Goal: Information Seeking & Learning: Learn about a topic

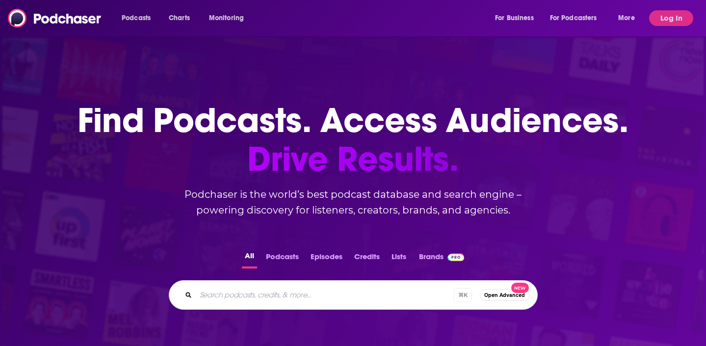
click at [281, 304] on div "⌘ K Open Advanced New" at bounding box center [353, 294] width 369 height 29
click at [281, 298] on input "Search podcasts, credits, & more..." at bounding box center [325, 295] width 258 height 16
paste input "Above The Fold Podcast"
type input "Above The Fold Podcast"
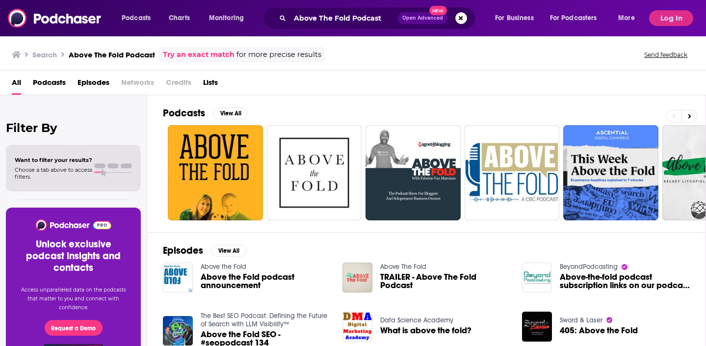
scroll to position [9, 0]
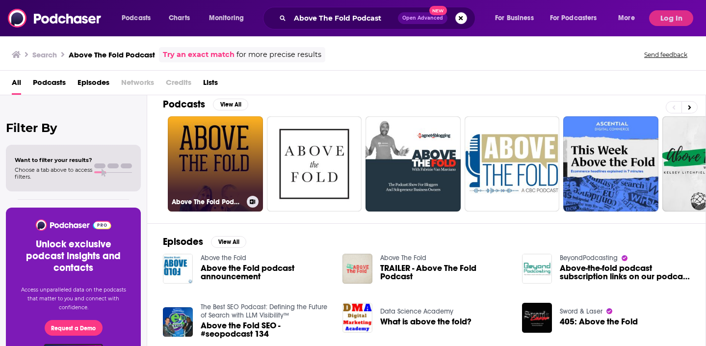
click at [240, 185] on link "Above The Fold Podcast" at bounding box center [215, 163] width 95 height 95
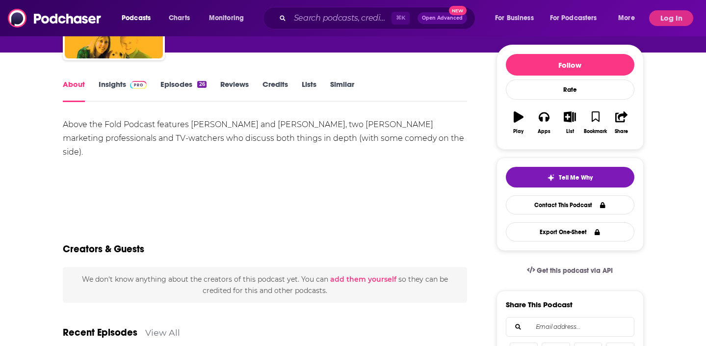
scroll to position [71, 0]
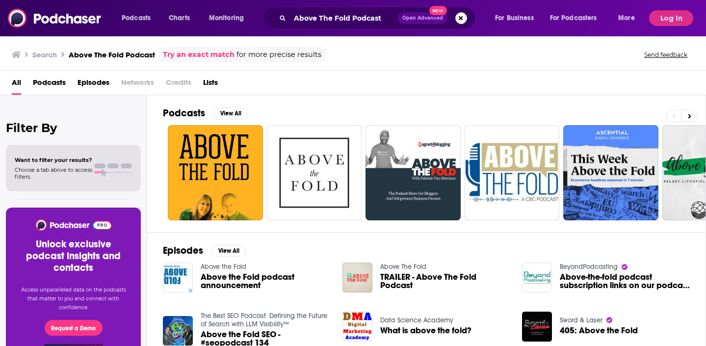
click at [347, 27] on div "Above The Fold Podcast Open Advanced New" at bounding box center [369, 18] width 213 height 23
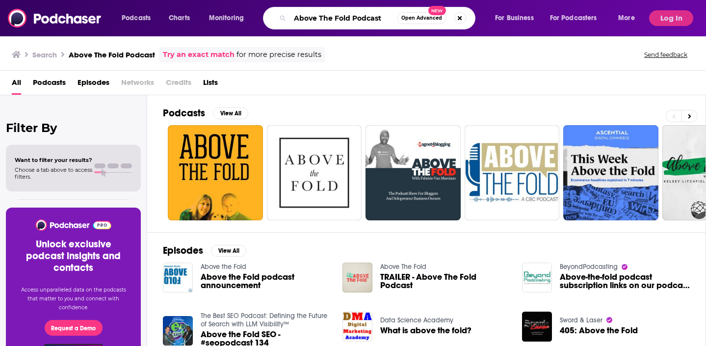
click at [353, 18] on input "Above The Fold Podcast" at bounding box center [343, 18] width 107 height 16
click at [380, 18] on input "Above The Fold Podcast" at bounding box center [343, 18] width 107 height 16
paste input "[PERSON_NAME]"
type input "Above The Fold Podcast [PERSON_NAME]"
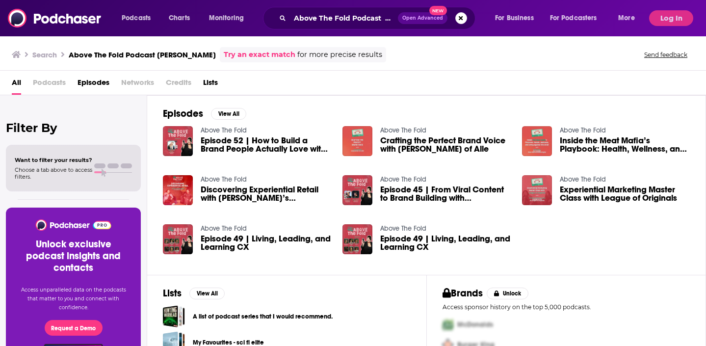
click at [186, 144] on img "Episode 52 | How to Build a Brand People Actually Love with Jessica Rose Garcia…" at bounding box center [178, 141] width 30 height 30
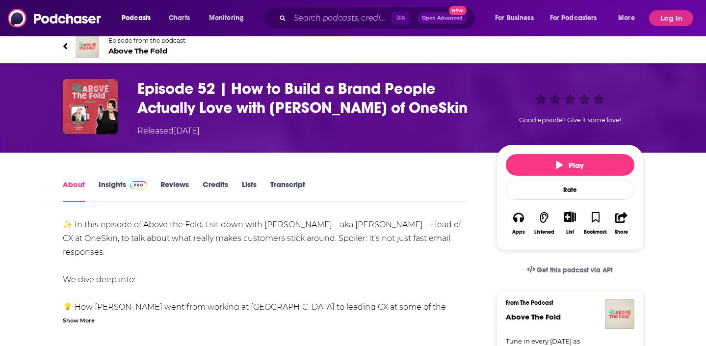
scroll to position [7, 0]
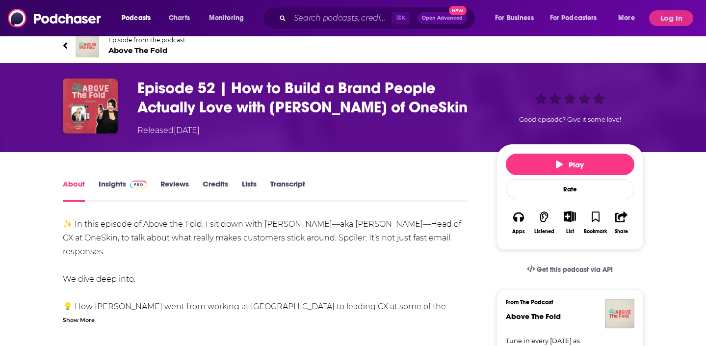
click at [117, 202] on link "Insights" at bounding box center [123, 190] width 49 height 23
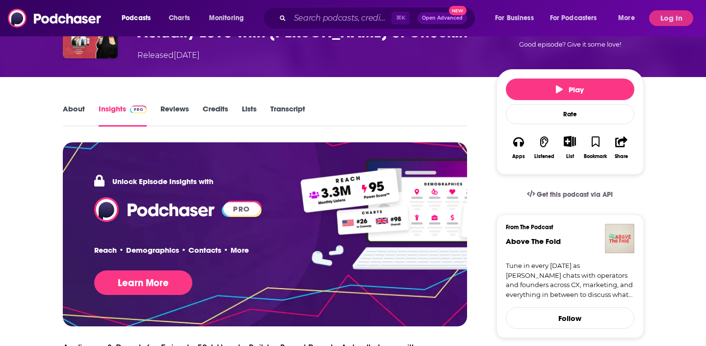
scroll to position [97, 0]
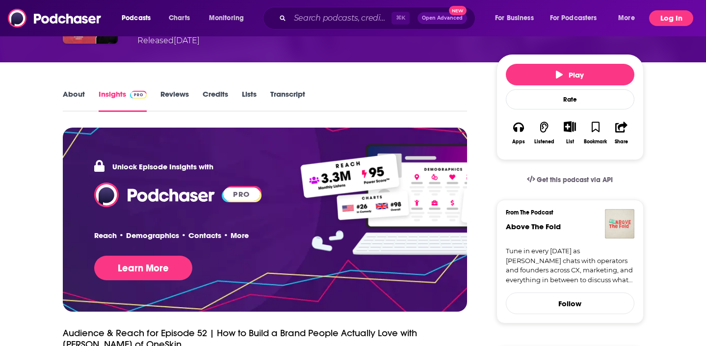
click at [676, 20] on button "Log In" at bounding box center [671, 18] width 44 height 16
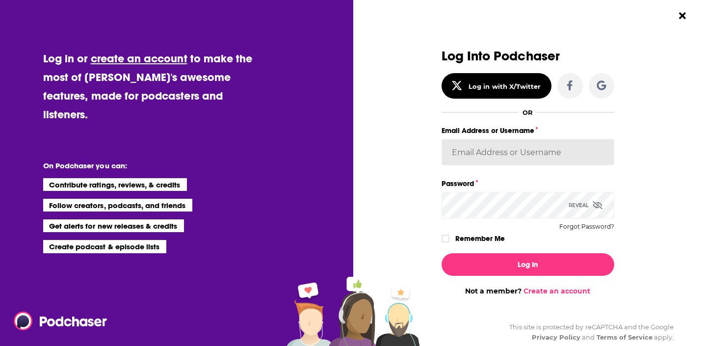
type input "SolComms"
click at [446, 236] on icon "Dialog" at bounding box center [446, 239] width 6 height 6
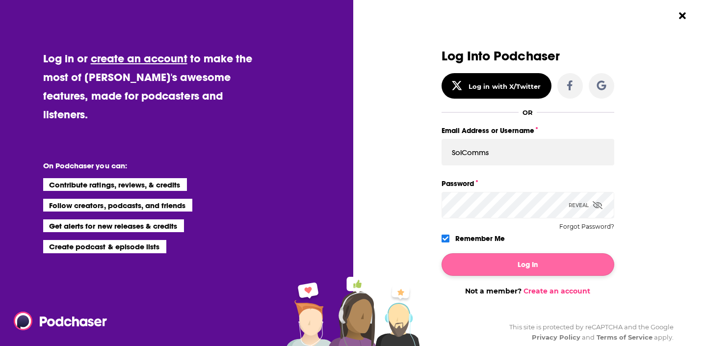
click at [468, 266] on button "Log In" at bounding box center [528, 264] width 173 height 23
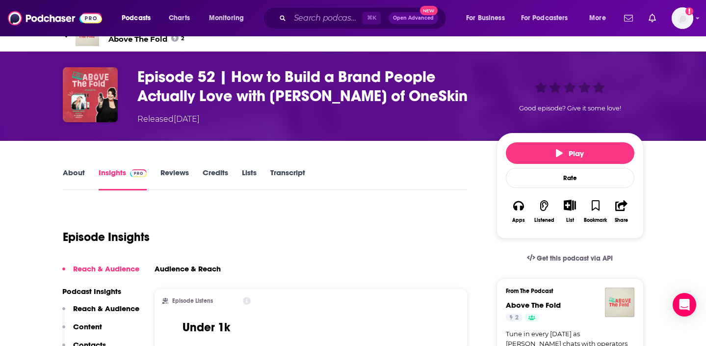
scroll to position [2, 0]
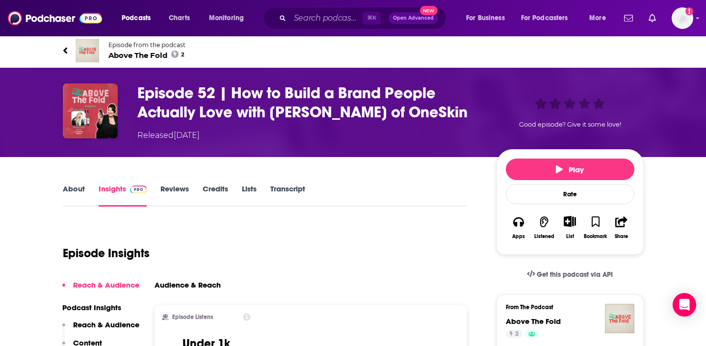
click at [68, 207] on link "About" at bounding box center [74, 195] width 22 height 23
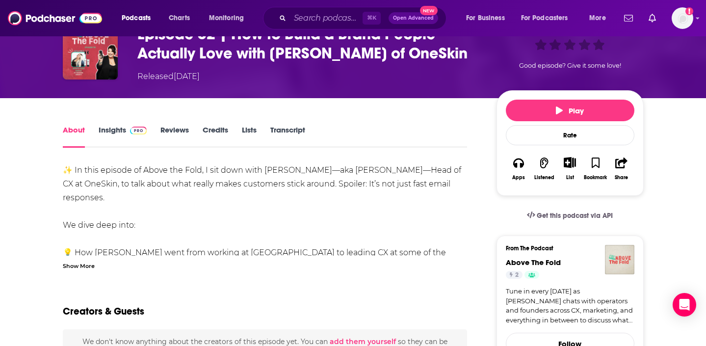
scroll to position [45, 0]
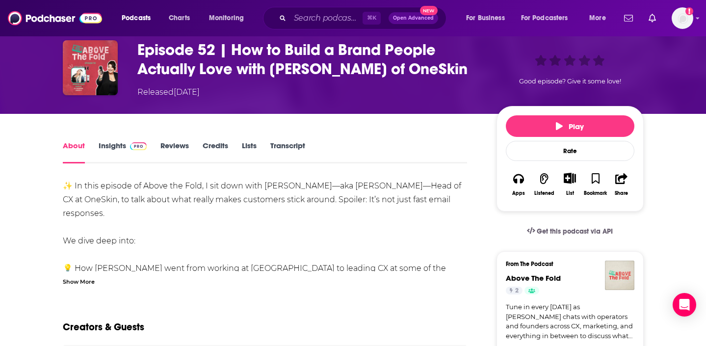
click at [528, 273] on div "From The Podcast" at bounding box center [570, 267] width 129 height 13
click at [530, 283] on span "Above The Fold" at bounding box center [533, 277] width 55 height 9
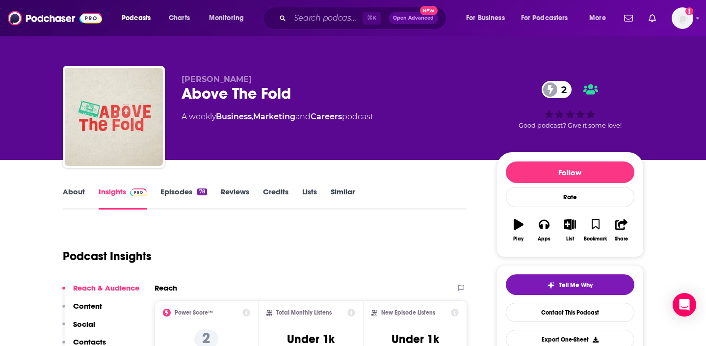
click at [185, 191] on link "Episodes 78" at bounding box center [184, 198] width 46 height 23
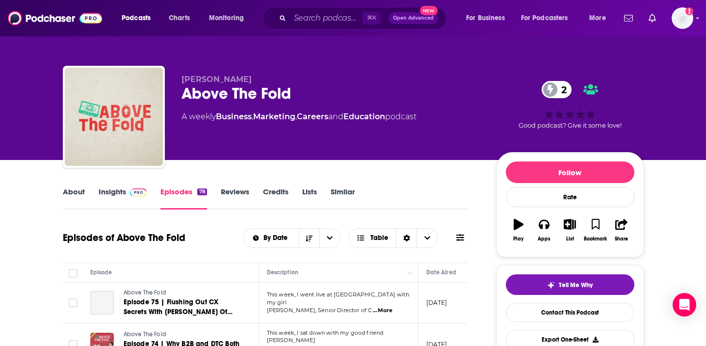
click at [127, 198] on link "Insights" at bounding box center [123, 198] width 49 height 23
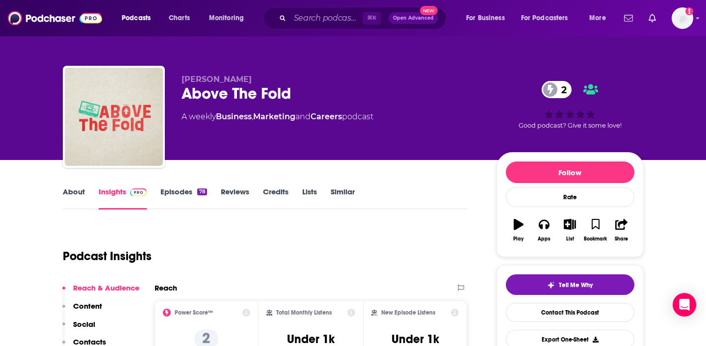
click at [71, 192] on link "About" at bounding box center [74, 198] width 22 height 23
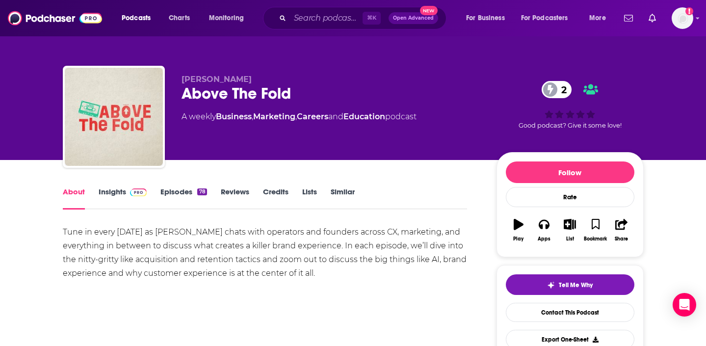
click at [125, 242] on div "Tune in every [DATE] as [PERSON_NAME] chats with operators and founders across …" at bounding box center [265, 252] width 405 height 55
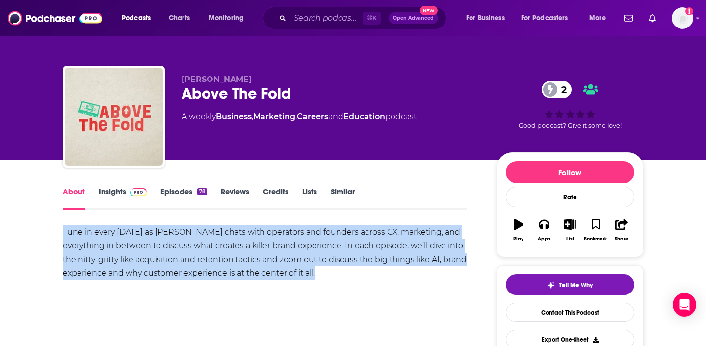
copy div "Tune in every [DATE] as [PERSON_NAME] chats with operators and founders across …"
